Goal: Navigation & Orientation: Find specific page/section

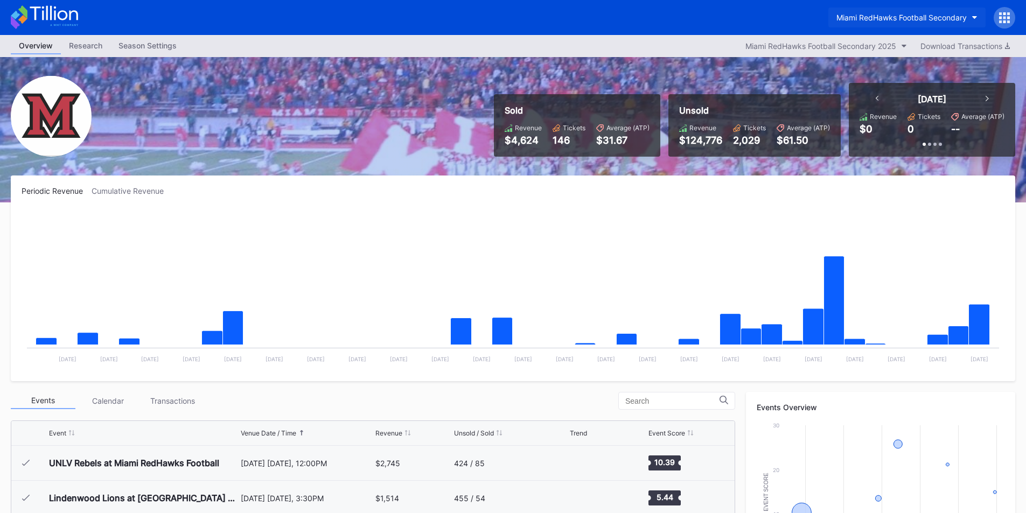
click at [865, 26] on button "Miami RedHawks Football Secondary" at bounding box center [907, 18] width 157 height 20
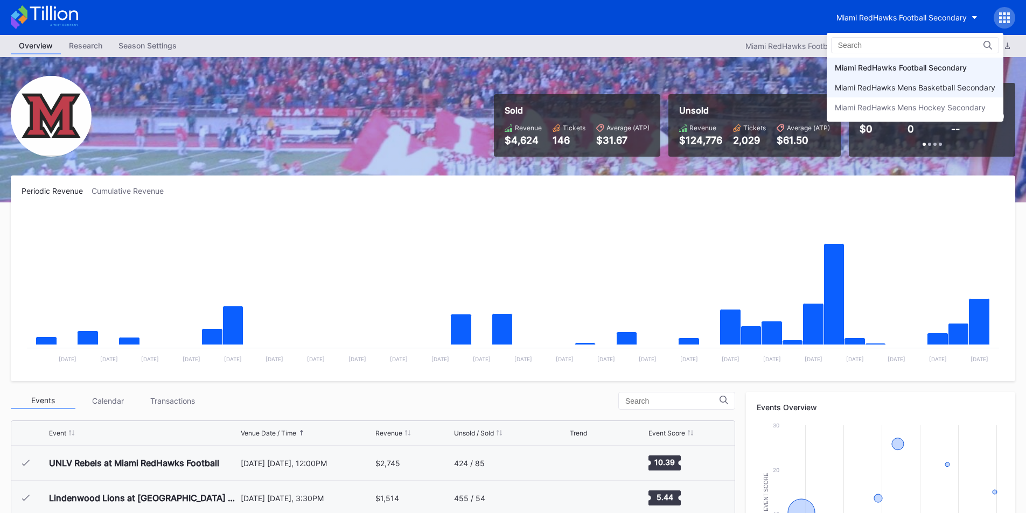
click at [873, 91] on div "Miami RedHawks Mens Basketball Secondary" at bounding box center [915, 87] width 161 height 9
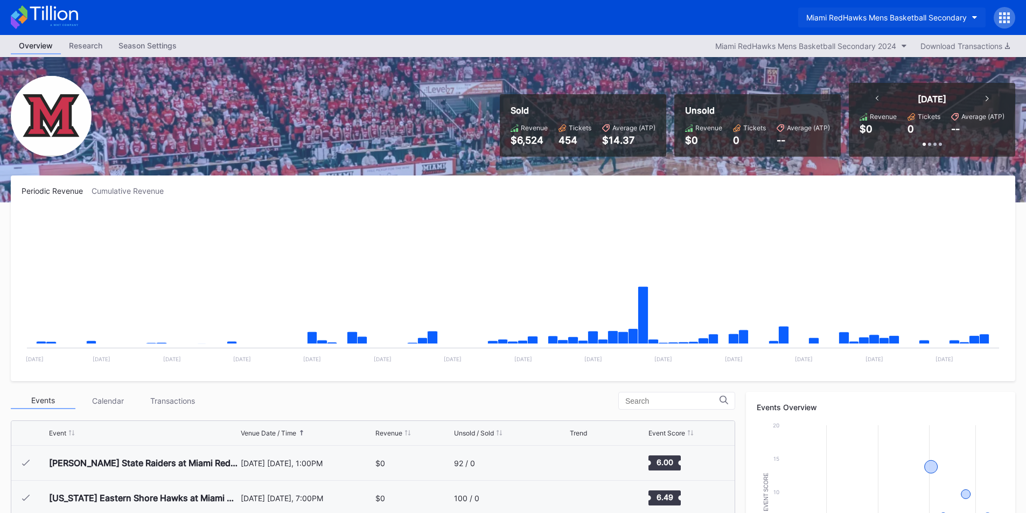
click at [874, 10] on button "Miami RedHawks Mens Basketball Secondary" at bounding box center [891, 18] width 187 height 20
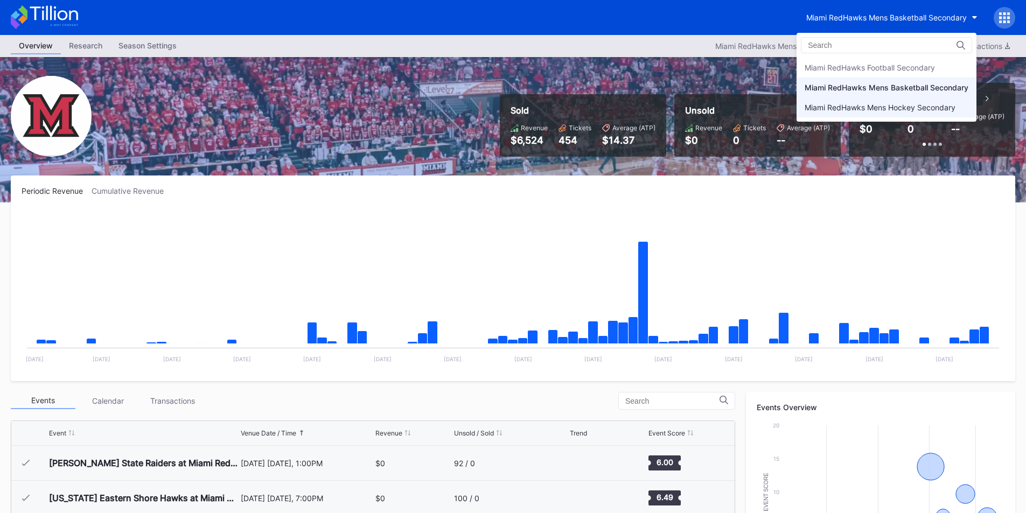
click at [869, 111] on div "Miami RedHawks Mens Hockey Secondary" at bounding box center [880, 107] width 151 height 9
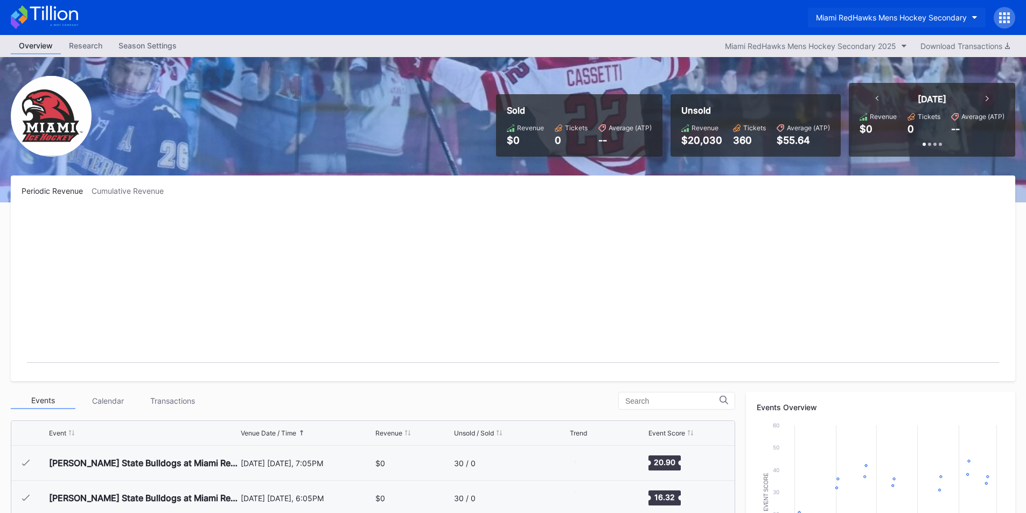
scroll to position [70, 0]
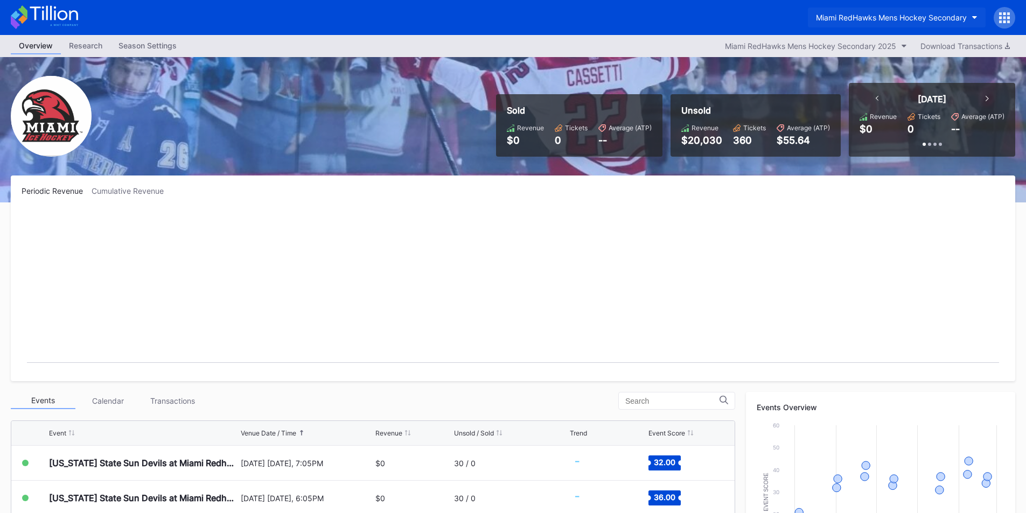
click at [870, 12] on button "Miami RedHawks Mens Hockey Secondary" at bounding box center [897, 18] width 178 height 20
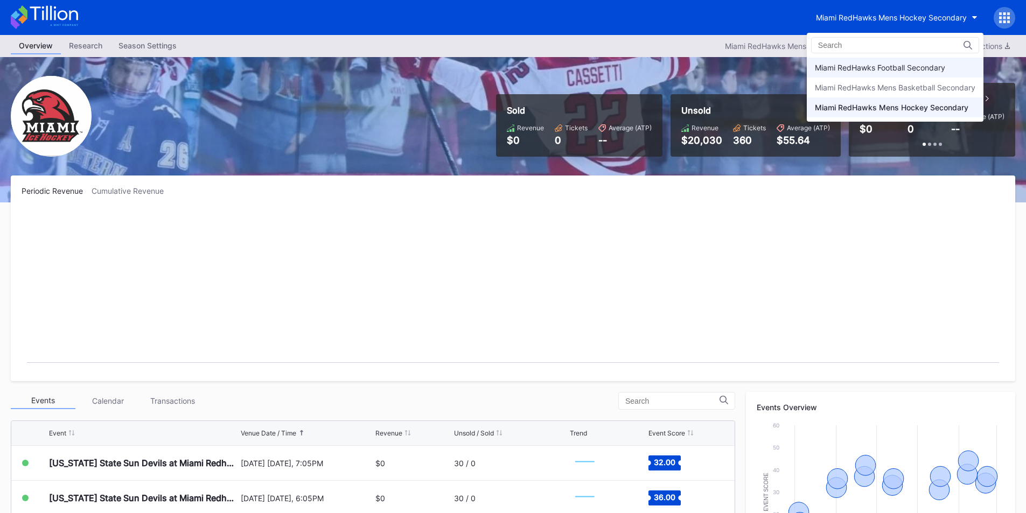
click at [870, 61] on div "Miami RedHawks Football Secondary" at bounding box center [895, 68] width 177 height 20
